Goal: Task Accomplishment & Management: Manage account settings

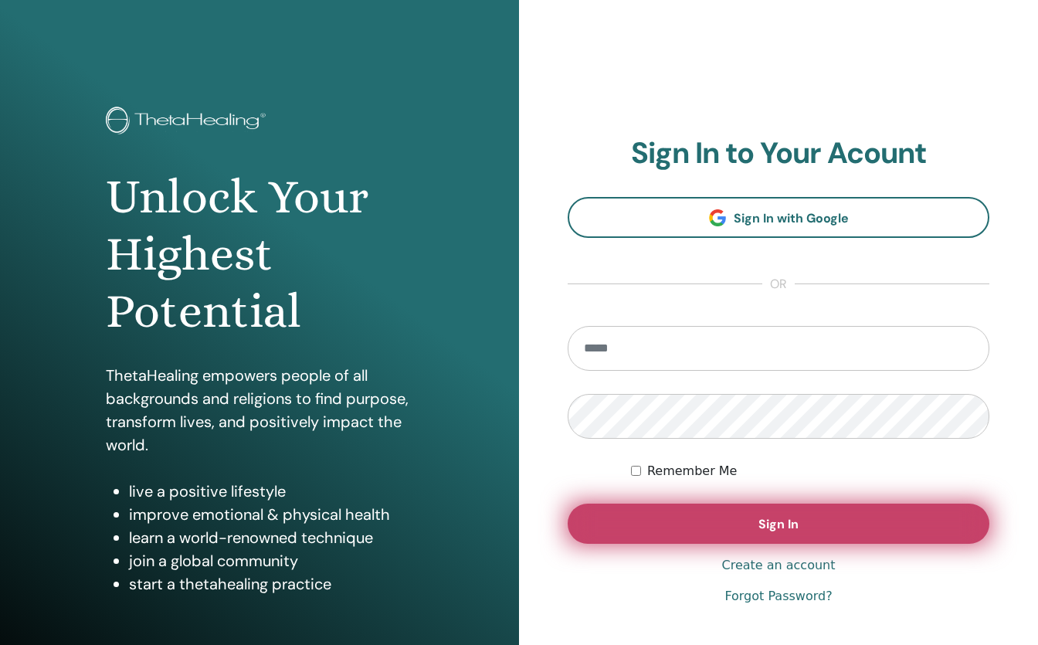
type input "**********"
click at [818, 520] on button "Sign In" at bounding box center [778, 523] width 422 height 40
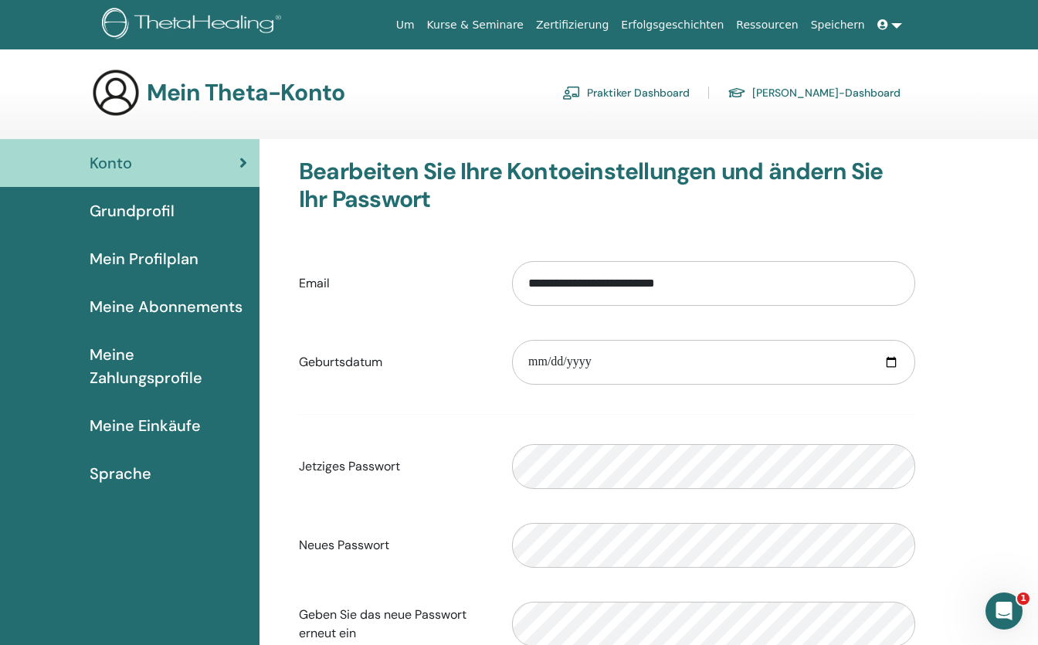
click at [141, 424] on span "Meine Einkäufe" at bounding box center [145, 425] width 111 height 23
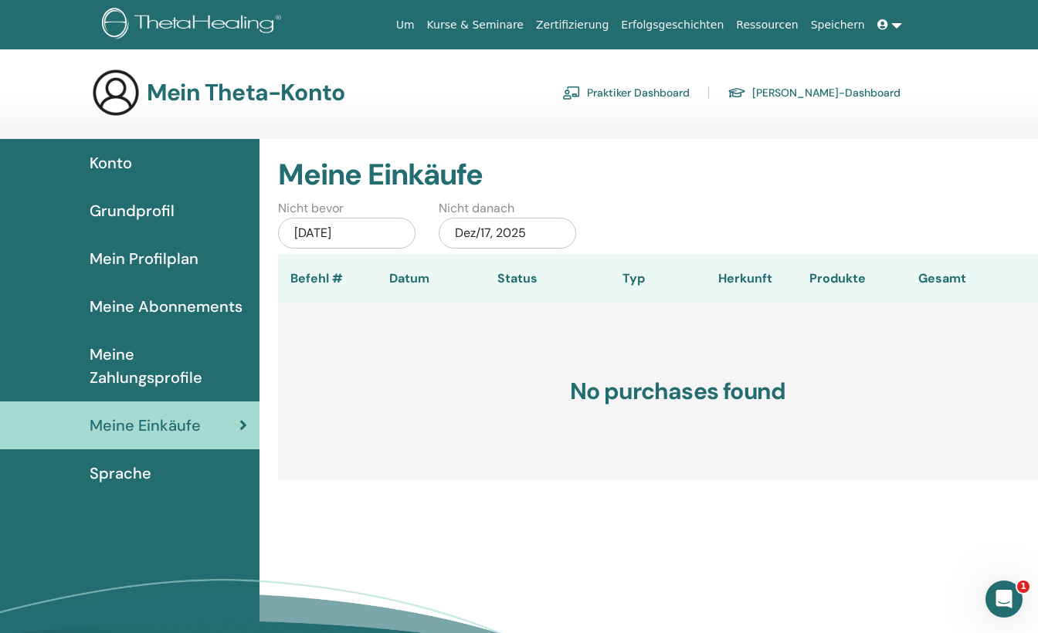
click at [158, 205] on span "Grundprofil" at bounding box center [132, 210] width 85 height 23
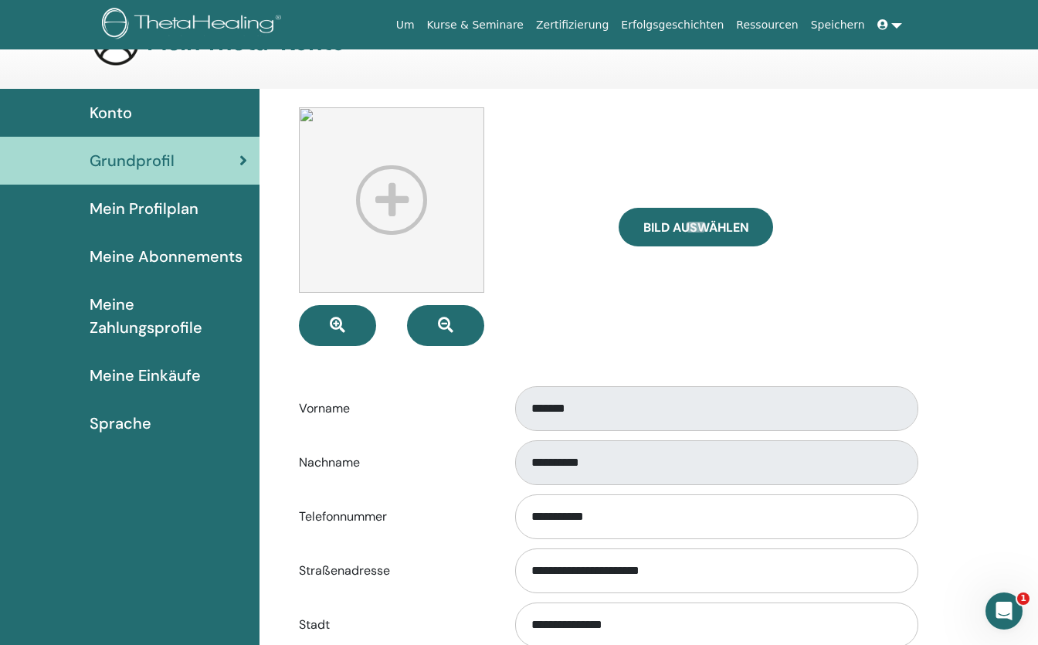
scroll to position [77, 0]
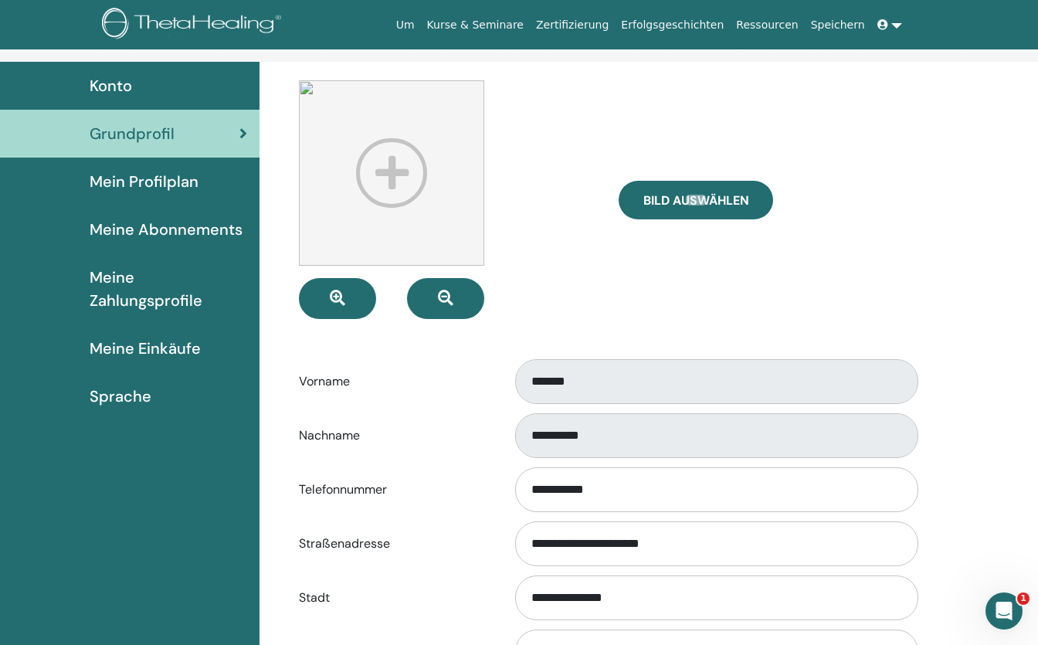
click at [530, 21] on link "Kurse & Seminare" at bounding box center [475, 25] width 109 height 29
click at [512, 22] on link "Kurse & Seminare" at bounding box center [475, 25] width 109 height 29
click at [902, 25] on link at bounding box center [889, 25] width 37 height 29
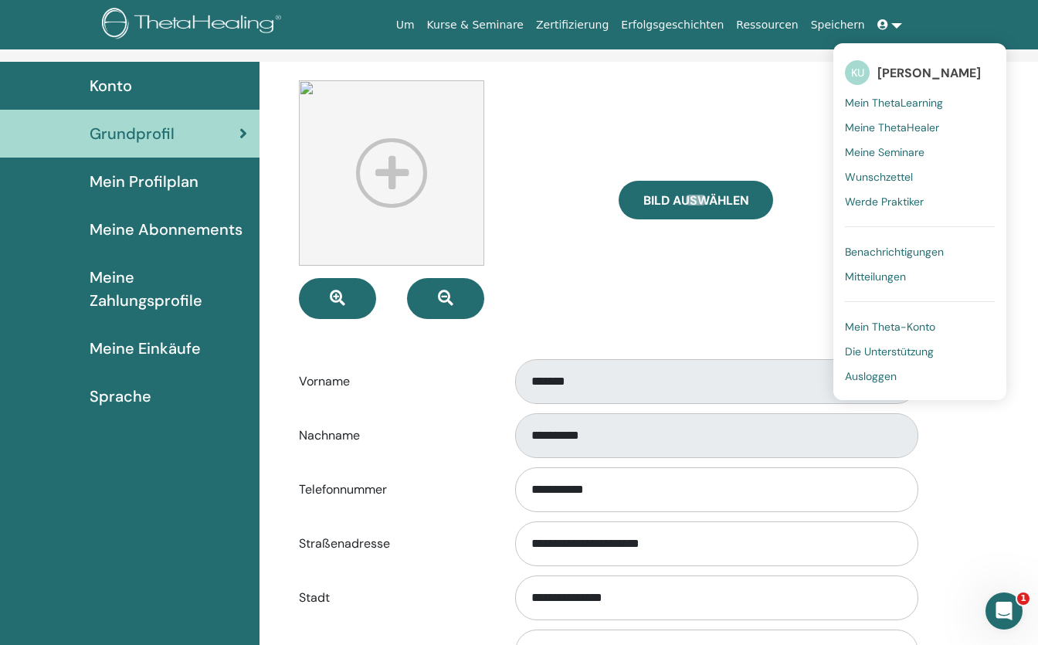
click at [887, 376] on span "Ausloggen" at bounding box center [871, 376] width 52 height 14
